Goal: Transaction & Acquisition: Purchase product/service

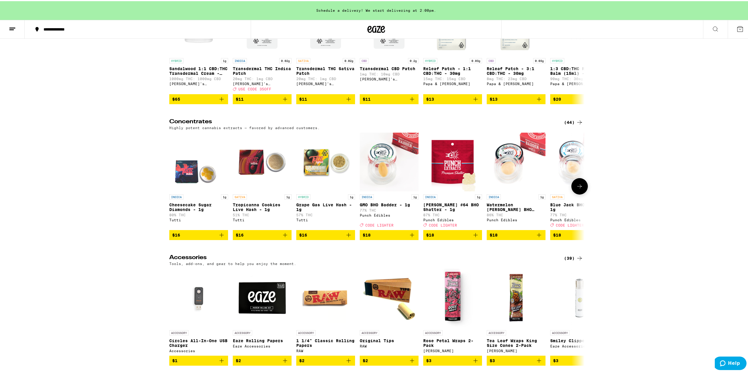
scroll to position [2204, 0]
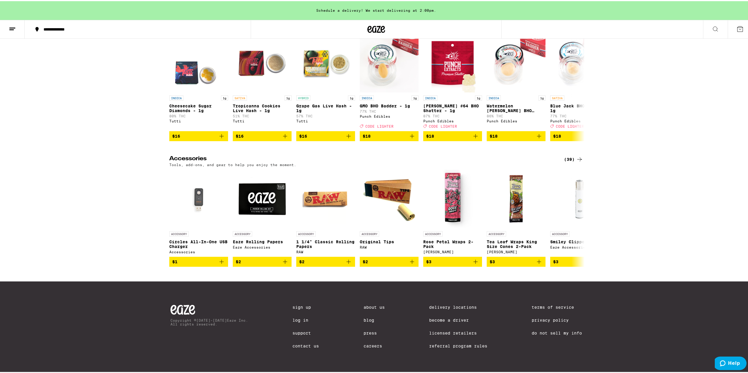
click at [703, 29] on button at bounding box center [715, 28] width 25 height 19
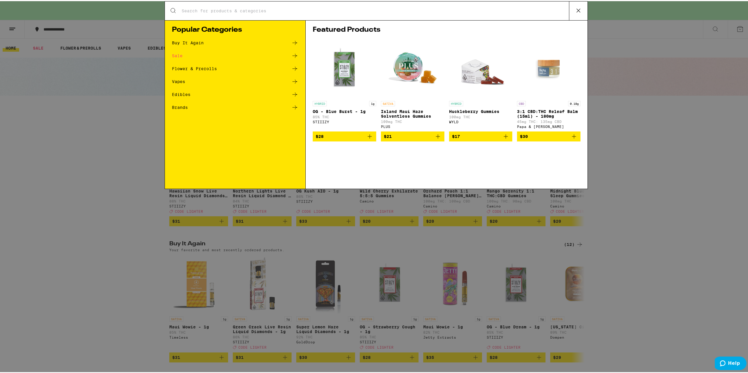
scroll to position [0, 0]
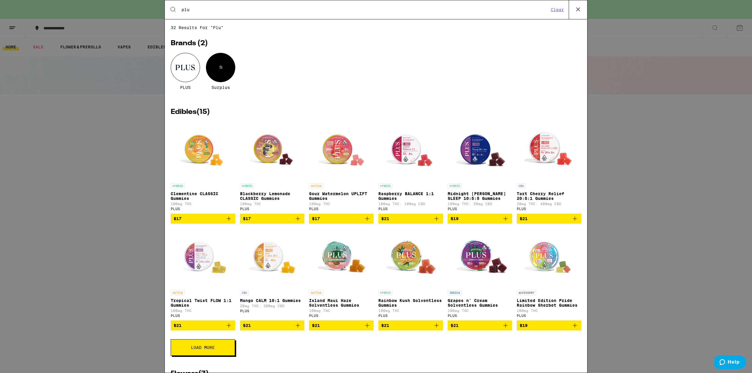
type input "plu"
click at [115, 83] on div "Search for Products plu Clear 32 results for "plu" Brands ( 2 ) PLUS S Surplus …" at bounding box center [376, 186] width 752 height 373
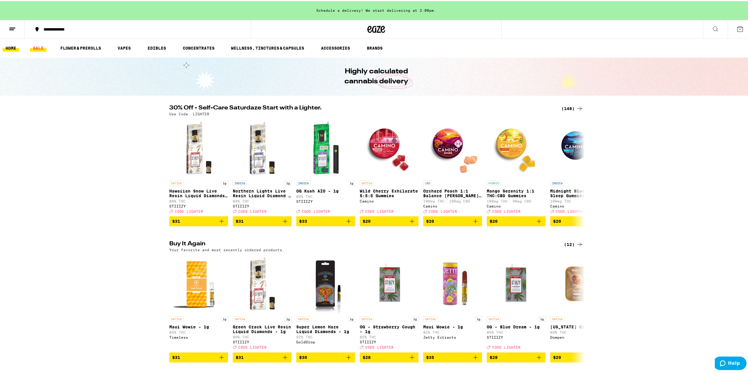
click at [38, 46] on link "SALE" at bounding box center [38, 46] width 16 height 7
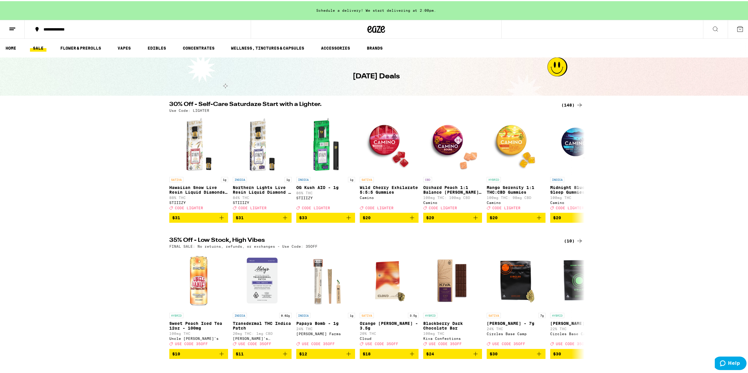
click at [578, 104] on icon at bounding box center [579, 103] width 7 height 7
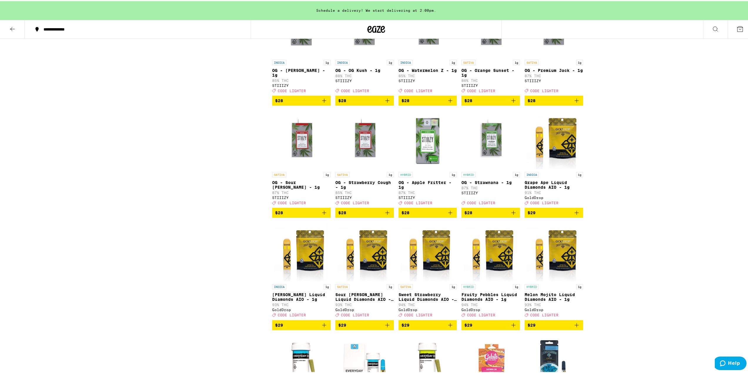
scroll to position [1704, 0]
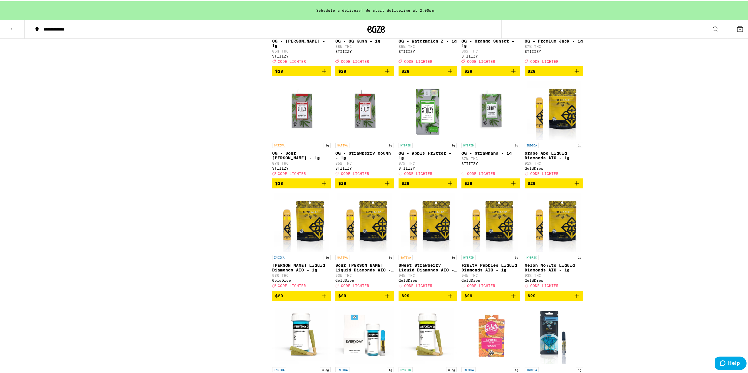
click at [363, 186] on span "$28" at bounding box center [364, 182] width 53 height 7
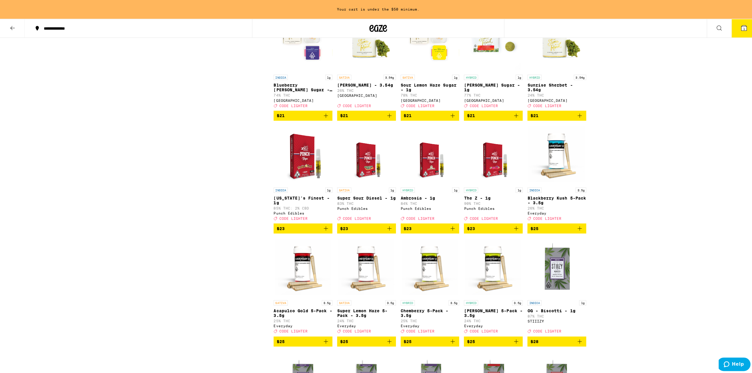
scroll to position [1352, 0]
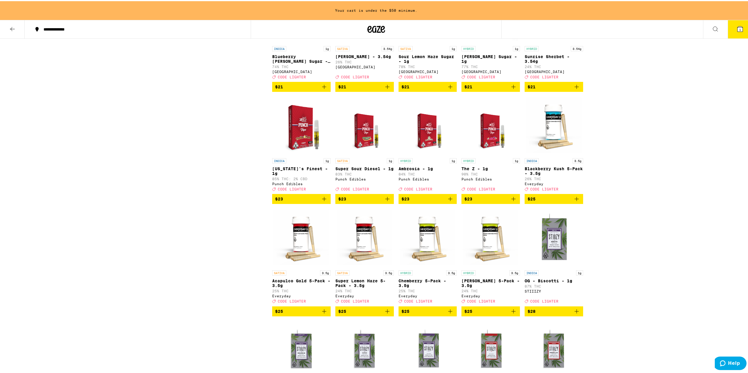
click at [350, 203] on button "$23" at bounding box center [364, 198] width 58 height 10
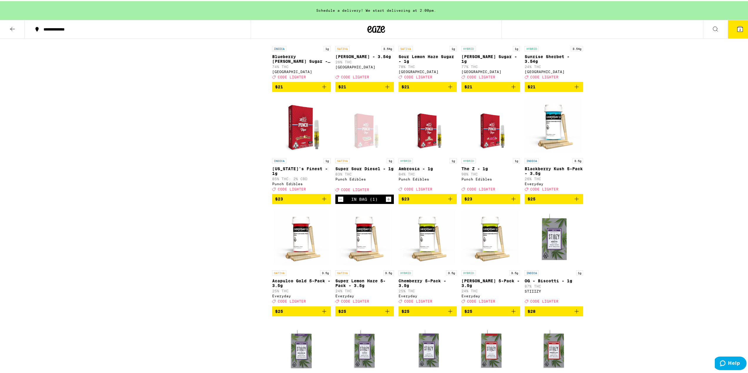
click at [736, 32] on button "2" at bounding box center [740, 28] width 25 height 18
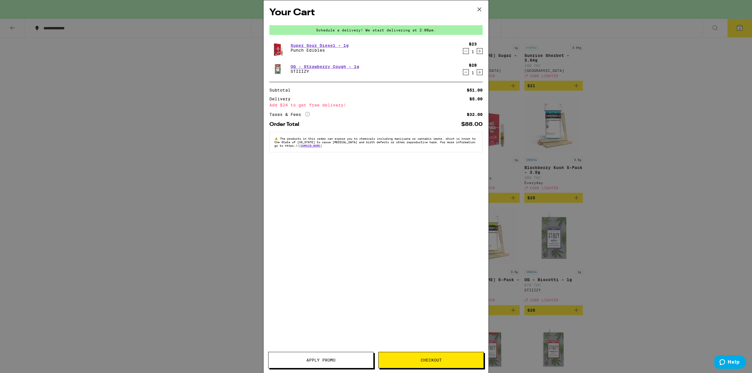
drag, startPoint x: 328, startPoint y: 353, endPoint x: 326, endPoint y: 356, distance: 3.2
click at [326, 356] on button "Apply Promo" at bounding box center [320, 360] width 105 height 16
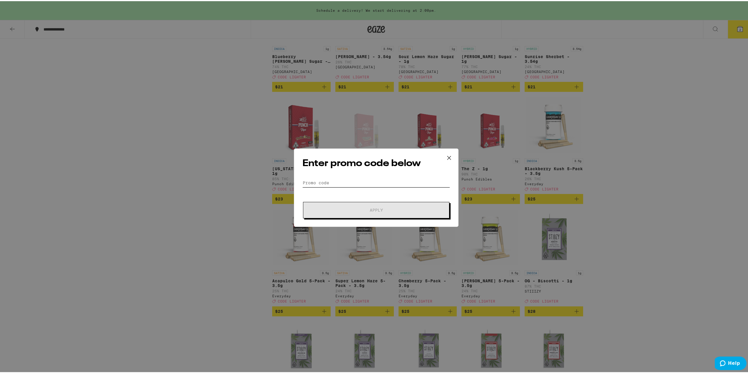
click at [370, 182] on input "Promo Code" at bounding box center [376, 181] width 148 height 9
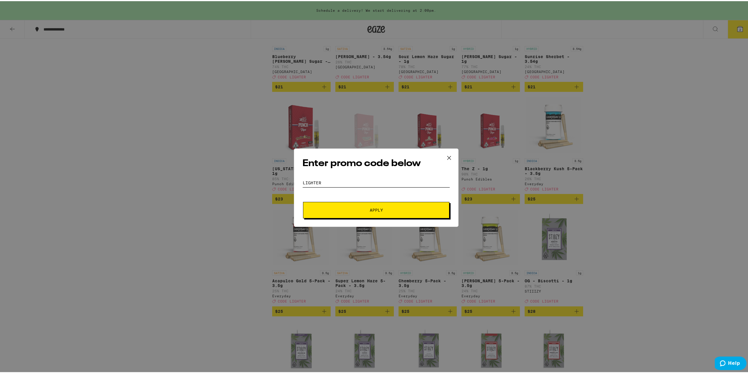
type input "LIGHTER"
click at [374, 203] on button "Apply" at bounding box center [376, 209] width 146 height 16
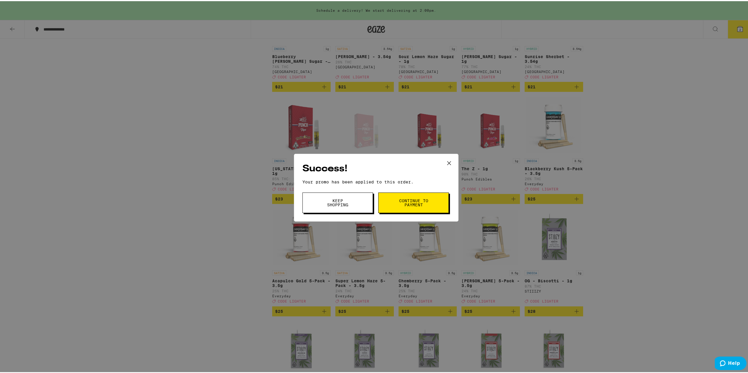
click at [364, 202] on button "Keep Shopping" at bounding box center [337, 202] width 71 height 21
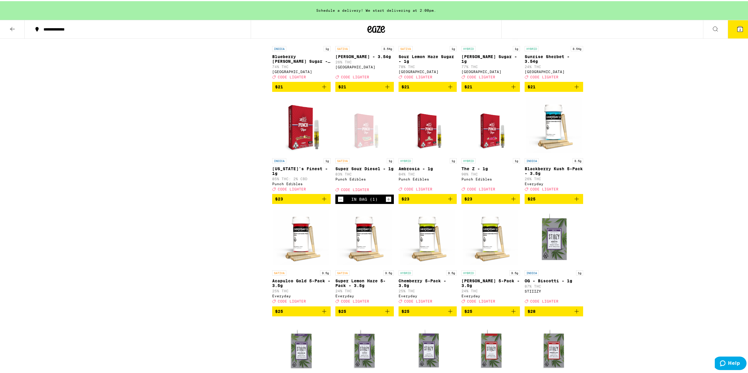
click at [736, 31] on icon at bounding box center [739, 27] width 7 height 7
